Goal: Task Accomplishment & Management: Use online tool/utility

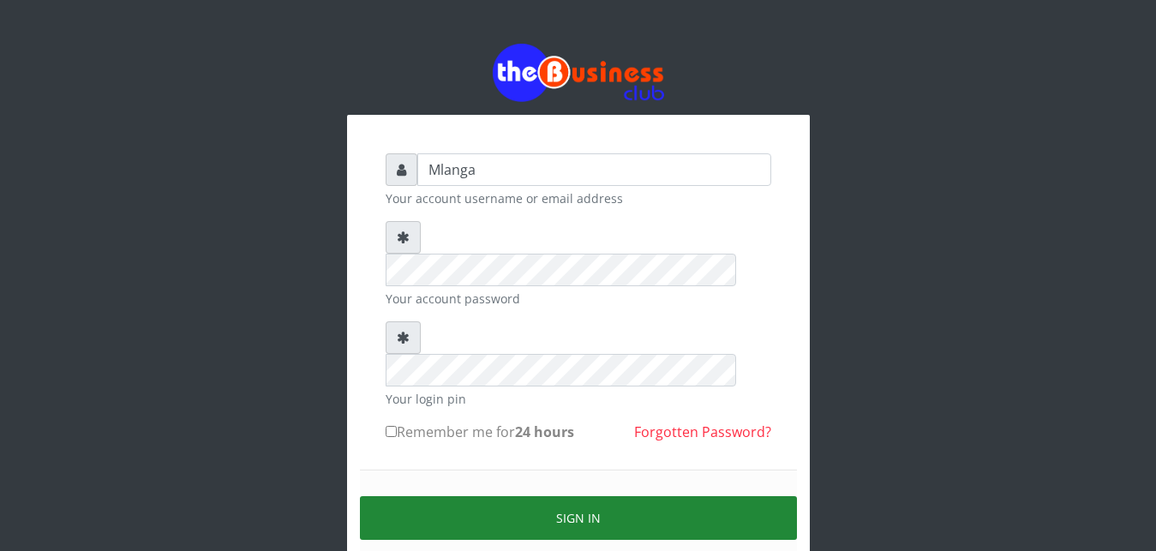
click at [631, 496] on button "Sign in" at bounding box center [578, 518] width 437 height 44
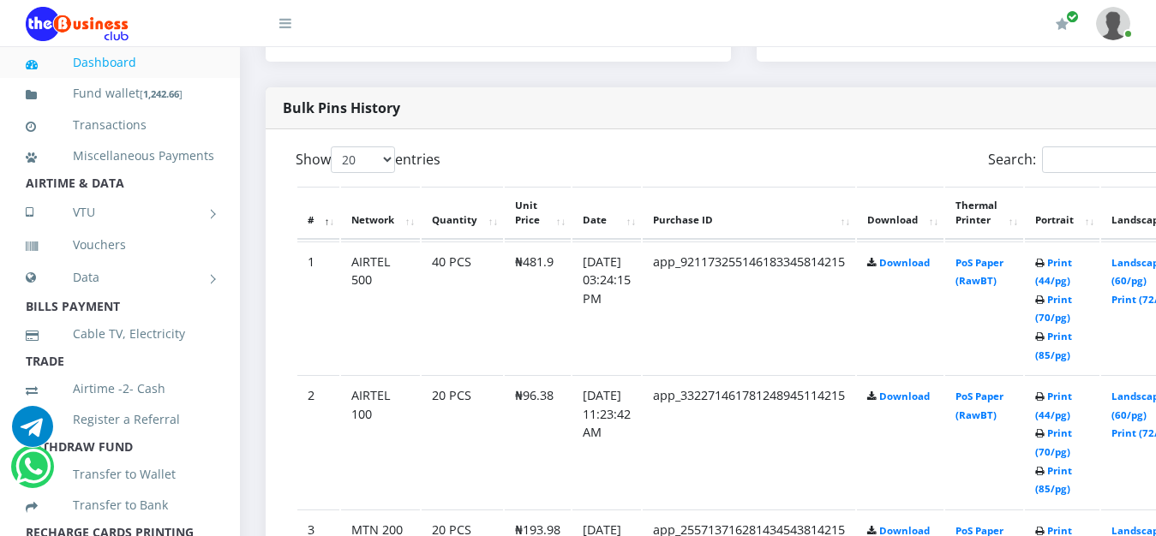
scroll to position [830, 0]
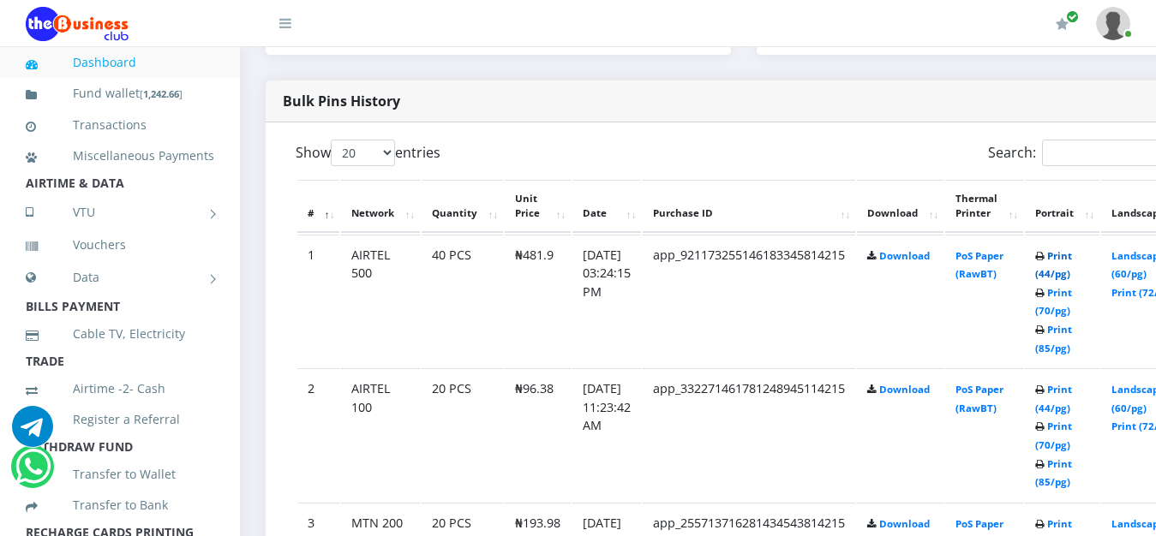
click at [1072, 254] on link "Print (44/pg)" at bounding box center [1053, 265] width 37 height 32
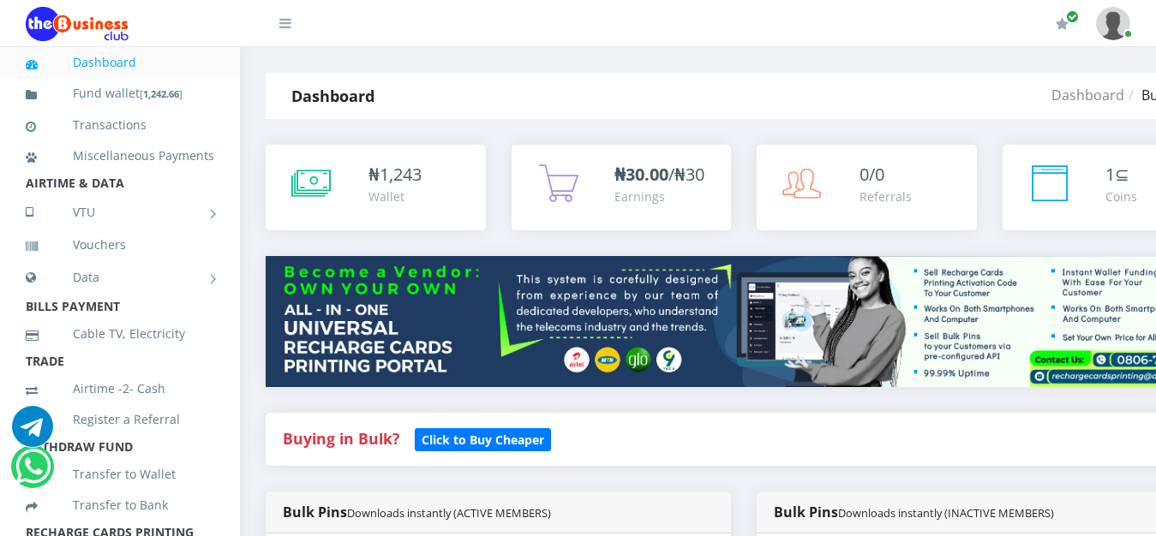
scroll to position [830, 0]
